Goal: Use online tool/utility: Utilize a website feature to perform a specific function

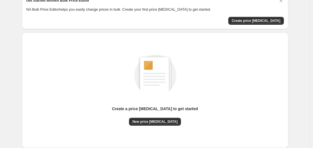
scroll to position [62, 0]
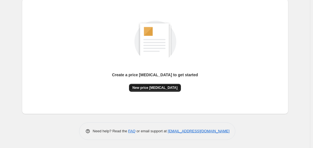
click at [160, 89] on span "New price [MEDICAL_DATA]" at bounding box center [155, 88] width 45 height 4
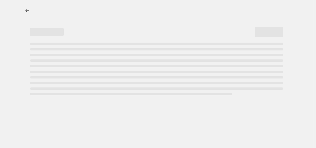
select select "percentage"
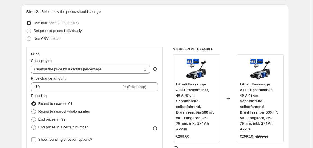
scroll to position [112, 0]
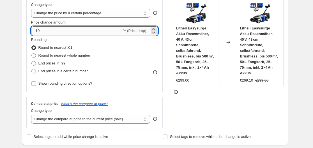
drag, startPoint x: 37, startPoint y: 30, endPoint x: 46, endPoint y: 30, distance: 9.6
click at [46, 30] on input "-10" at bounding box center [76, 30] width 91 height 9
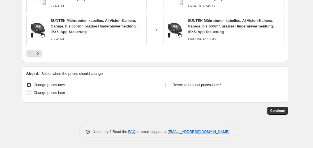
scroll to position [451, 0]
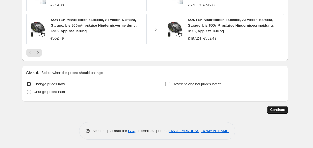
type input "-30"
click at [274, 110] on span "Continue" at bounding box center [278, 110] width 15 height 4
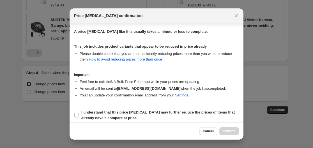
scroll to position [88, 0]
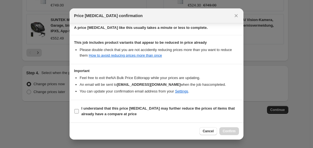
click at [79, 114] on label "I understand that this price [MEDICAL_DATA] may further reduce the prices of it…" at bounding box center [156, 111] width 165 height 13
click at [79, 114] on input "I understand that this price [MEDICAL_DATA] may further reduce the prices of it…" at bounding box center [76, 111] width 4 height 4
checkbox input "true"
click at [228, 133] on span "Confirm" at bounding box center [229, 131] width 13 height 4
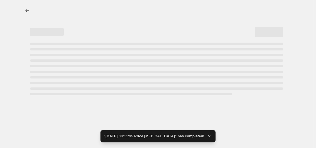
select select "percentage"
